Goal: Check status: Check status

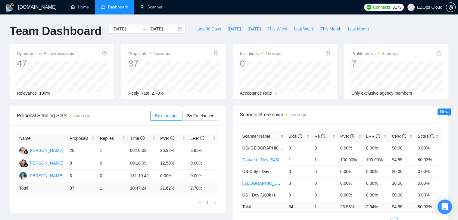
click at [268, 32] on span "This Week" at bounding box center [278, 29] width 20 height 7
type input "[DATE]"
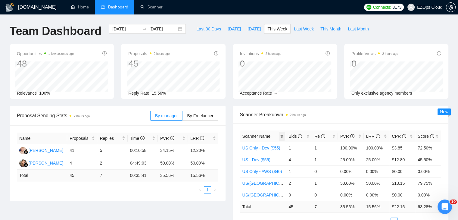
click at [284, 133] on span at bounding box center [282, 136] width 6 height 9
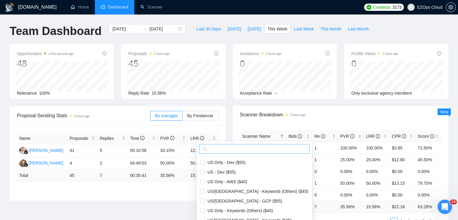
click at [264, 144] on span at bounding box center [254, 149] width 111 height 10
click at [265, 147] on input "text" at bounding box center [257, 149] width 98 height 7
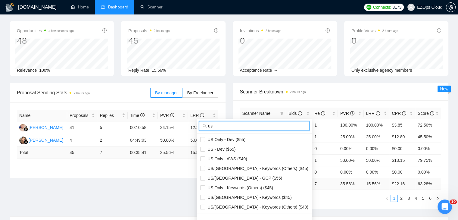
scroll to position [60, 0]
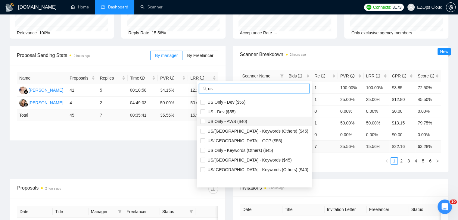
type input "us"
click at [247, 121] on span "US Only - AWS ($40)" at bounding box center [254, 121] width 108 height 7
checkbox input "true"
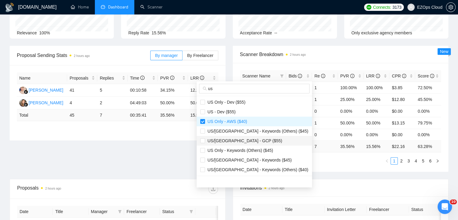
click at [253, 138] on span "US/[GEOGRAPHIC_DATA] - GCP ($55)" at bounding box center [254, 140] width 108 height 7
checkbox input "true"
click at [260, 161] on span "US/[GEOGRAPHIC_DATA] - Keywords ($45)" at bounding box center [248, 160] width 87 height 5
checkbox input "true"
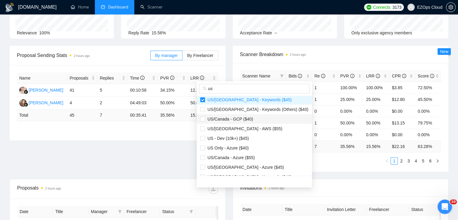
click at [254, 118] on span "US/Canada - GCP ($40)" at bounding box center [254, 119] width 108 height 7
checkbox input "true"
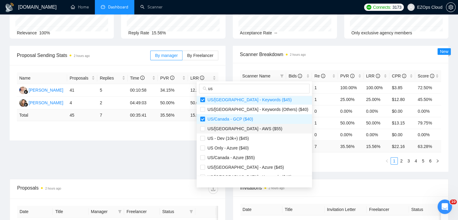
click at [264, 128] on span "US/[GEOGRAPHIC_DATA] - AWS ($55)" at bounding box center [254, 128] width 108 height 7
checkbox input "true"
click at [257, 144] on li "US Only - Azure ($40)" at bounding box center [254, 148] width 115 height 10
checkbox input "true"
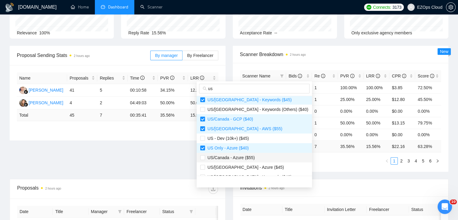
drag, startPoint x: 261, startPoint y: 154, endPoint x: 262, endPoint y: 159, distance: 5.5
click at [261, 154] on span "US/Canada - Azure ($55)" at bounding box center [254, 157] width 108 height 7
checkbox input "true"
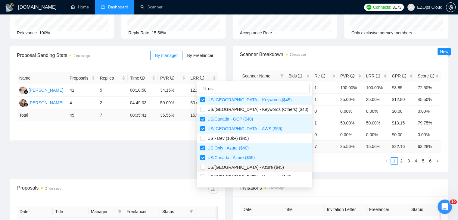
click at [262, 168] on span "US/[GEOGRAPHIC_DATA] - Azure ($45)" at bounding box center [254, 167] width 108 height 7
checkbox input "true"
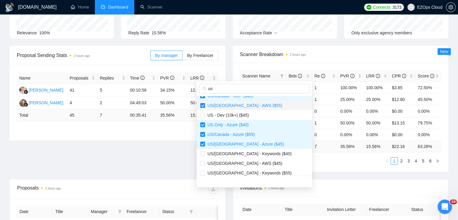
scroll to position [121, 0]
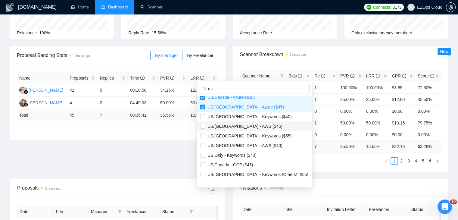
click at [253, 123] on span "US/[GEOGRAPHIC_DATA] - AWS ($45)" at bounding box center [254, 126] width 108 height 7
checkbox input "true"
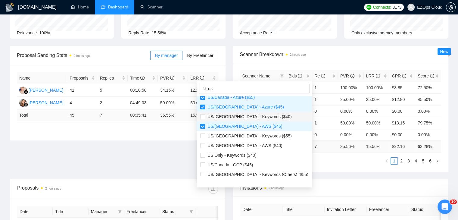
click at [248, 117] on span "US/[GEOGRAPHIC_DATA] - Keywords ($40)" at bounding box center [248, 116] width 87 height 5
checkbox input "true"
drag, startPoint x: 245, startPoint y: 135, endPoint x: 247, endPoint y: 138, distance: 3.7
click at [245, 135] on span "US/[GEOGRAPHIC_DATA] - Keywords ($55)" at bounding box center [248, 135] width 87 height 5
checkbox input "true"
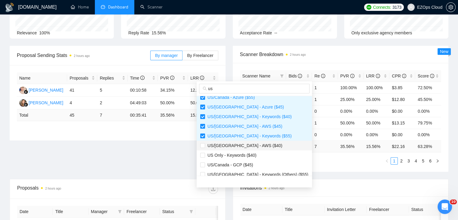
click at [248, 142] on span "US/[GEOGRAPHIC_DATA] - AWS ($40)" at bounding box center [254, 145] width 108 height 7
checkbox input "true"
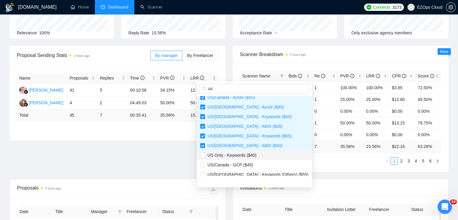
click at [253, 154] on span "US Only - Keywords ($40)" at bounding box center [231, 155] width 52 height 5
checkbox input "true"
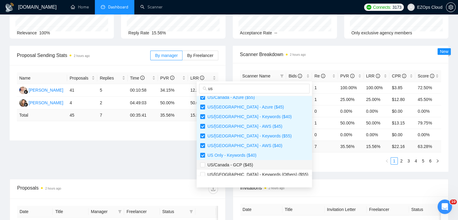
click at [251, 163] on span "US/Canada - GCP ($45)" at bounding box center [254, 164] width 108 height 7
checkbox input "true"
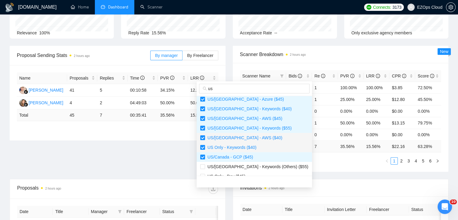
scroll to position [135, 0]
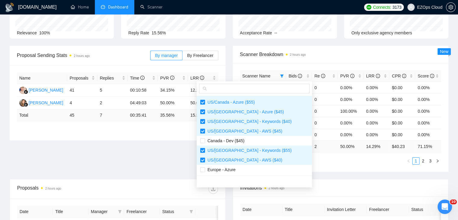
click at [317, 175] on div "Proposal Sending Stats 2 hours ago By manager By Freelancer Name Proposals Repl…" at bounding box center [229, 112] width 446 height 133
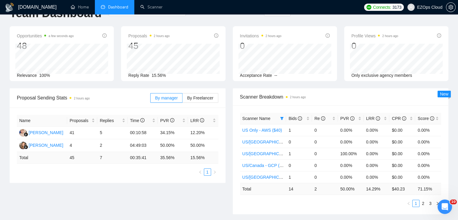
scroll to position [0, 0]
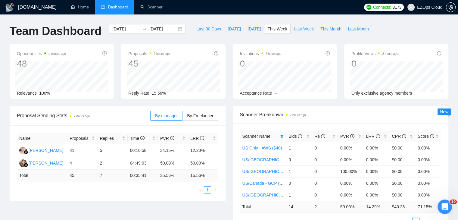
click at [291, 28] on button "Last Week" at bounding box center [304, 29] width 27 height 10
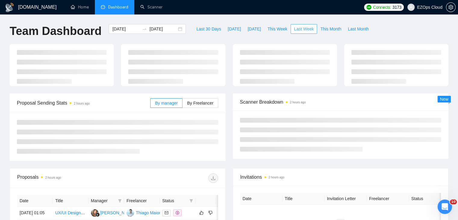
type input "[DATE]"
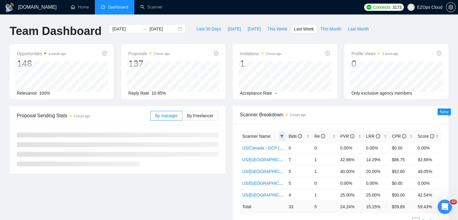
click at [282, 136] on icon "filter" at bounding box center [282, 136] width 4 height 4
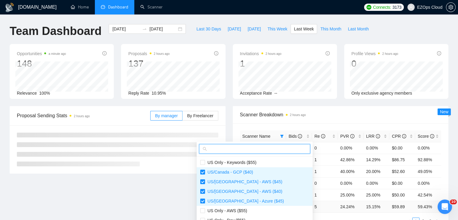
click at [259, 149] on input "text" at bounding box center [257, 149] width 99 height 7
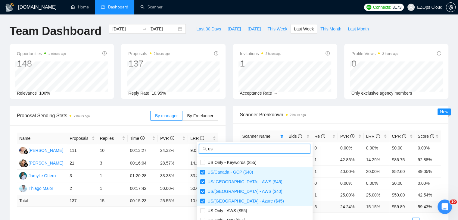
scroll to position [30, 0]
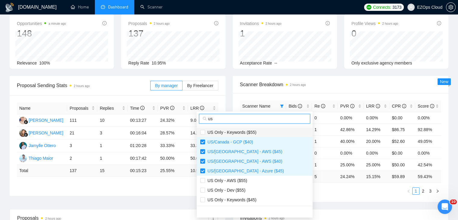
type input "us"
click at [261, 132] on span "US Only - Keywords ($55)" at bounding box center [254, 132] width 109 height 7
checkbox input "true"
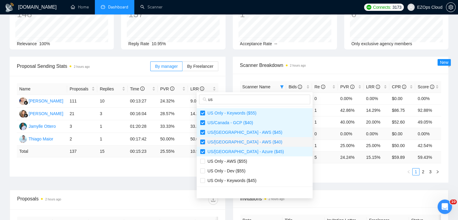
scroll to position [60, 0]
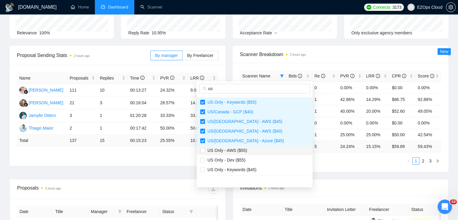
click at [236, 152] on span "US Only - AWS ($55)" at bounding box center [226, 150] width 42 height 5
checkbox input "true"
click at [249, 169] on span "US Only - Keywords ($45)" at bounding box center [231, 169] width 52 height 5
checkbox input "true"
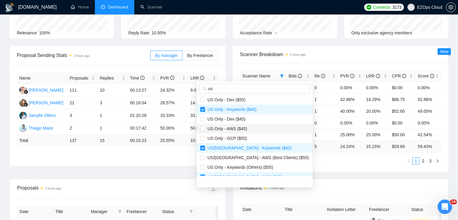
click at [240, 127] on span "US Only - AWS ($45)" at bounding box center [226, 128] width 42 height 5
checkbox input "true"
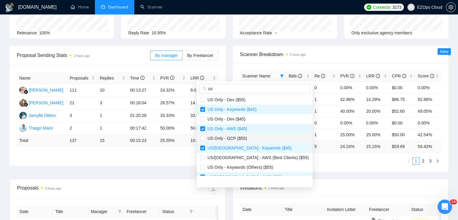
click at [250, 138] on span "US Only - GCP ($55)" at bounding box center [254, 138] width 109 height 7
checkbox input "true"
click at [260, 159] on span "US/[GEOGRAPHIC_DATA] - AWS (Best Clients) ($55)" at bounding box center [257, 157] width 104 height 5
checkbox input "true"
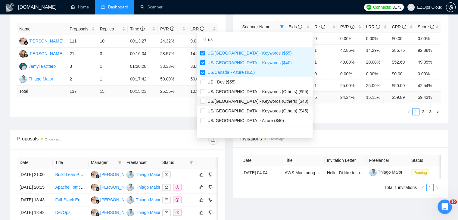
scroll to position [121, 0]
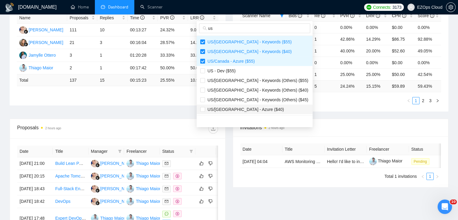
click at [255, 109] on span "US/[GEOGRAPHIC_DATA] - Azure ($40)" at bounding box center [254, 109] width 109 height 7
checkbox input "true"
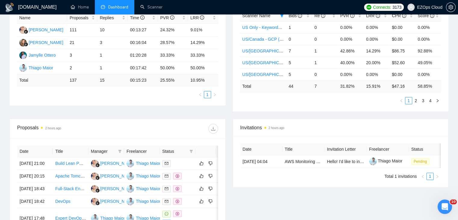
click at [305, 113] on div "Proposal Sending Stats 2 hours ago By manager By Freelancer Name Proposals Repl…" at bounding box center [229, 52] width 446 height 133
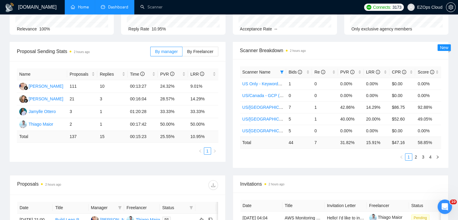
scroll to position [0, 0]
